Goal: Information Seeking & Learning: Learn about a topic

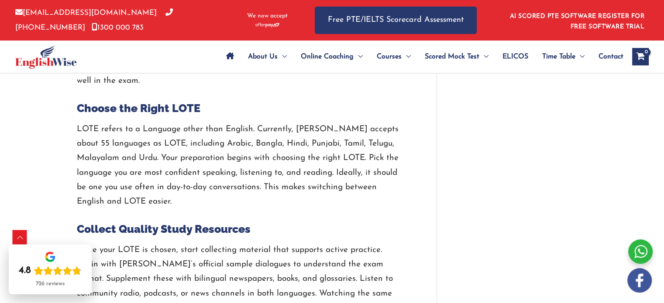
scroll to position [923, 0]
drag, startPoint x: 0, startPoint y: 0, endPoint x: 174, endPoint y: 126, distance: 214.4
click at [174, 126] on p "LOTE refers to a Language other than English. Currently, [PERSON_NAME] accepts …" at bounding box center [240, 166] width 327 height 87
click at [206, 207] on p "LOTE refers to a Language other than English. Currently, [PERSON_NAME] accepts …" at bounding box center [240, 166] width 327 height 87
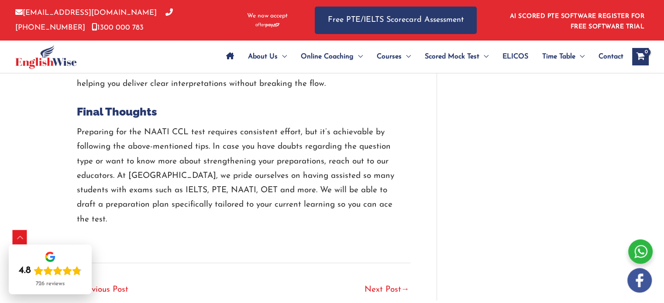
scroll to position [1920, 0]
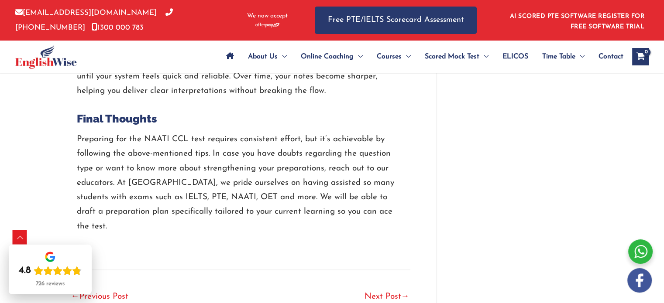
click at [132, 162] on p "Preparing for the NAATI CCL test requires consistent effort, but it’s achievabl…" at bounding box center [240, 183] width 327 height 102
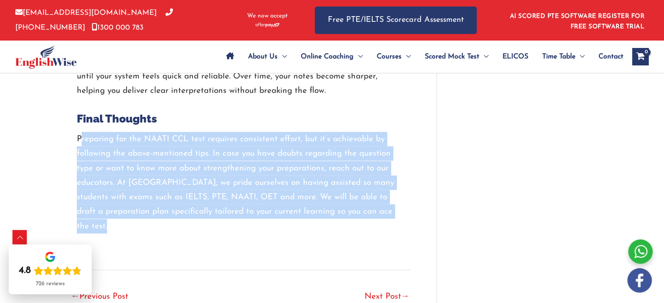
click at [132, 162] on p "Preparing for the NAATI CCL test requires consistent effort, but it’s achievabl…" at bounding box center [240, 183] width 327 height 102
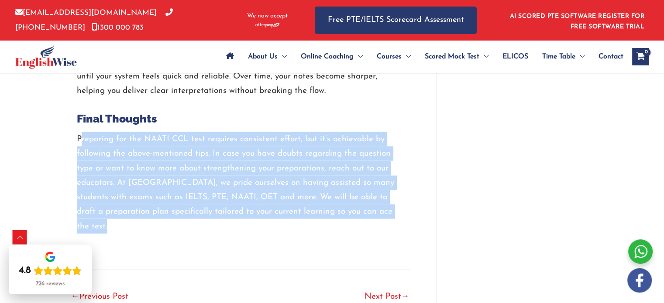
click at [132, 162] on p "Preparing for the NAATI CCL test requires consistent effort, but it’s achievabl…" at bounding box center [240, 183] width 327 height 102
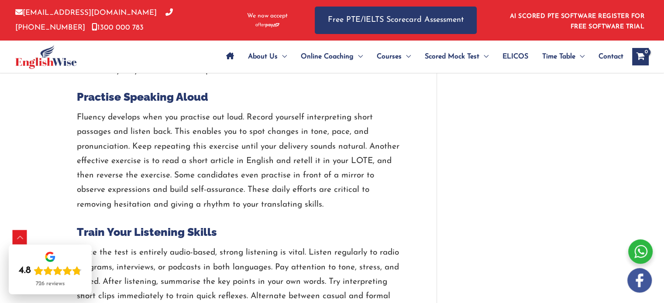
scroll to position [1574, 0]
